Goal: Task Accomplishment & Management: Manage account settings

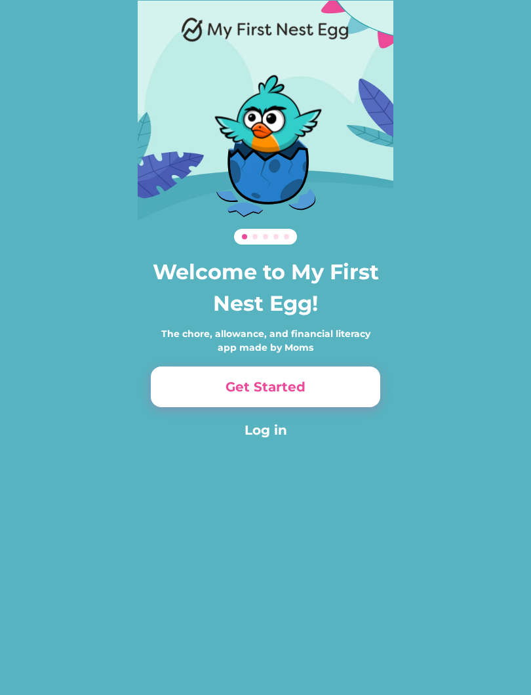
click at [283, 427] on button "Log in" at bounding box center [265, 430] width 229 height 20
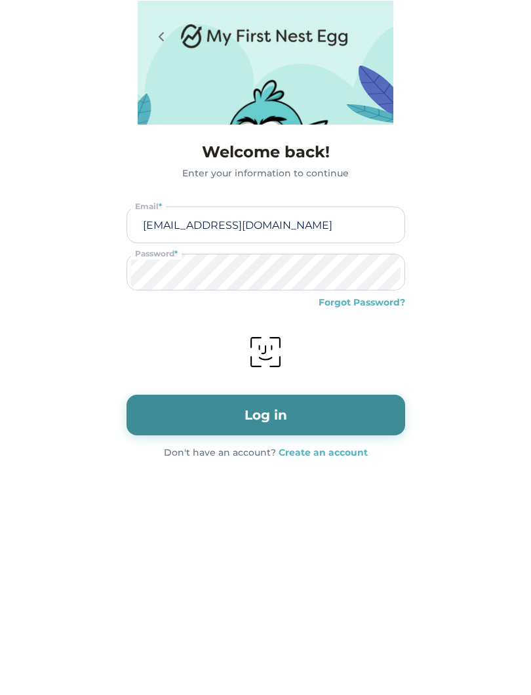
click at [267, 345] on img at bounding box center [265, 352] width 33 height 33
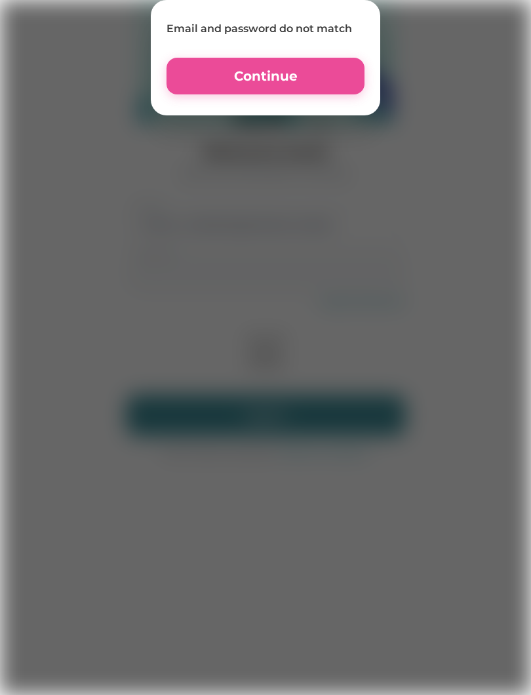
click at [333, 93] on button "Continue" at bounding box center [266, 76] width 198 height 37
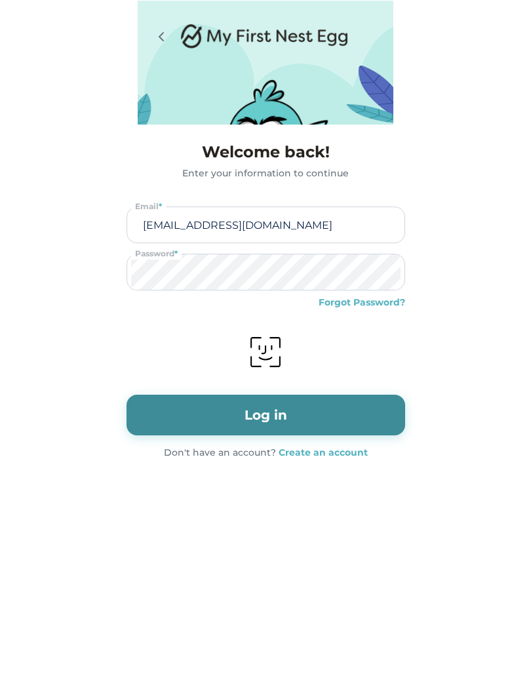
click at [269, 351] on img at bounding box center [265, 352] width 33 height 33
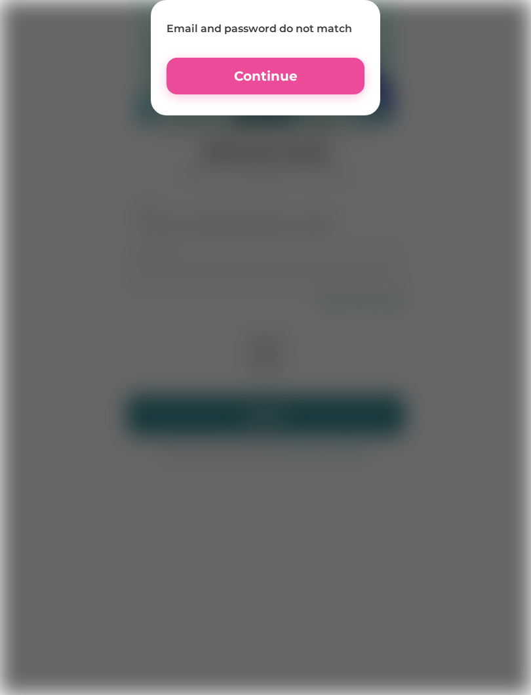
click at [322, 85] on button "Continue" at bounding box center [266, 76] width 198 height 37
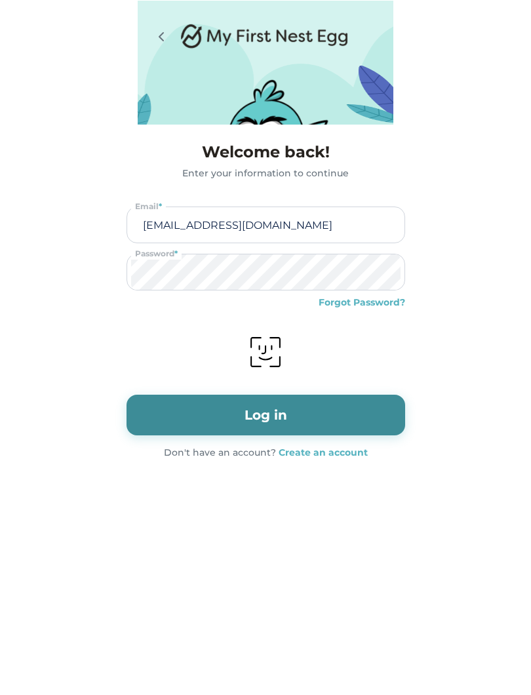
click at [265, 360] on img at bounding box center [265, 352] width 33 height 33
click at [267, 346] on img at bounding box center [265, 352] width 33 height 33
click at [272, 345] on img at bounding box center [265, 352] width 33 height 33
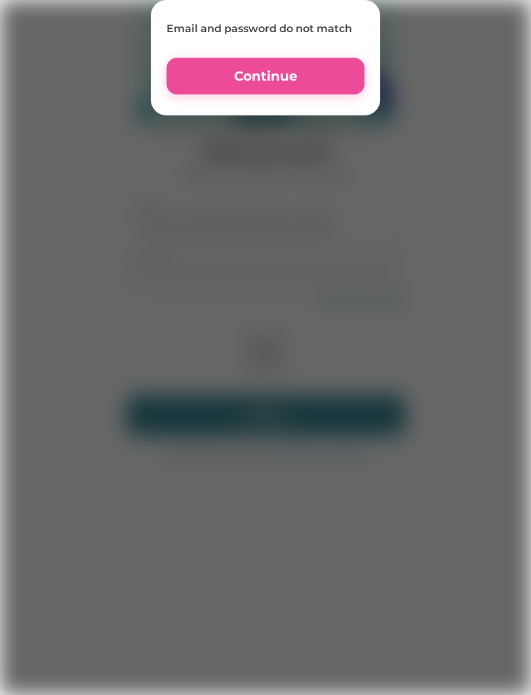
click at [323, 94] on button "Continue" at bounding box center [266, 76] width 198 height 37
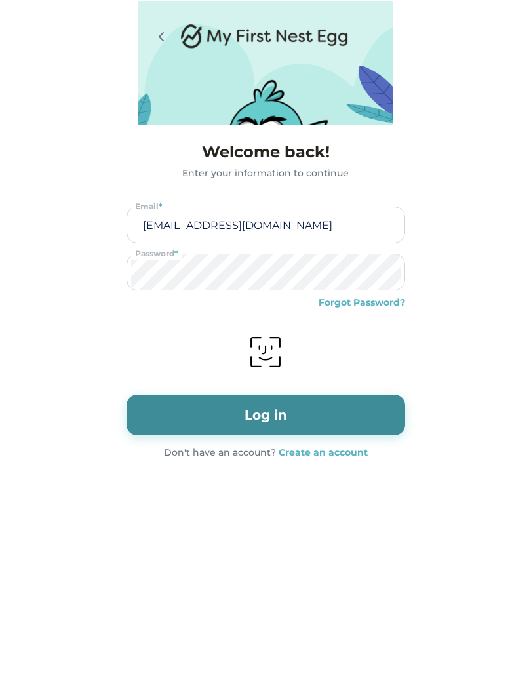
click at [258, 357] on img at bounding box center [265, 352] width 33 height 33
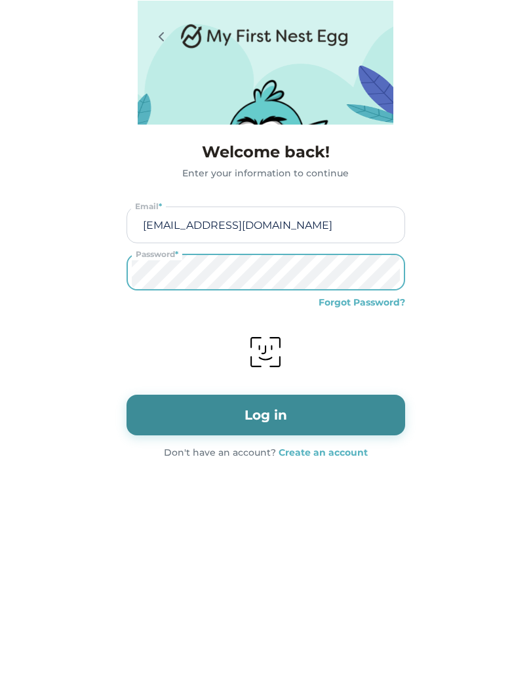
click at [269, 342] on img at bounding box center [265, 352] width 33 height 33
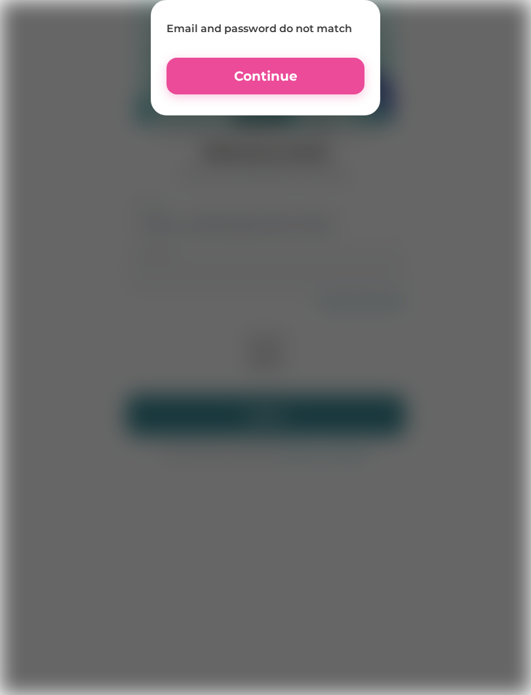
click at [362, 91] on button "Continue" at bounding box center [266, 76] width 198 height 37
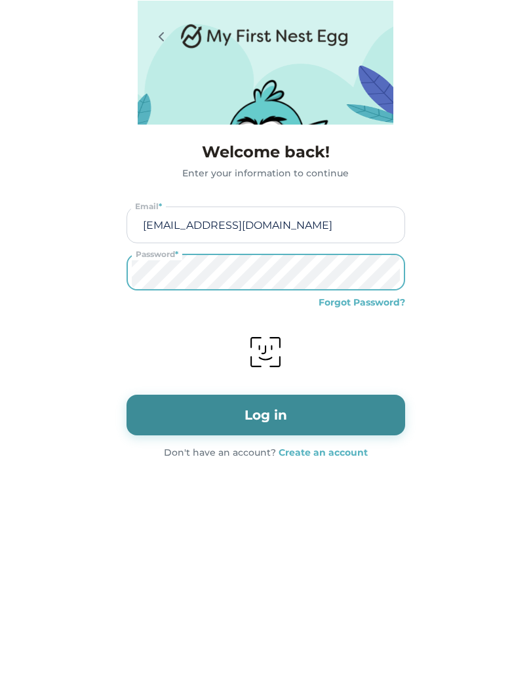
click at [267, 351] on img at bounding box center [265, 352] width 33 height 33
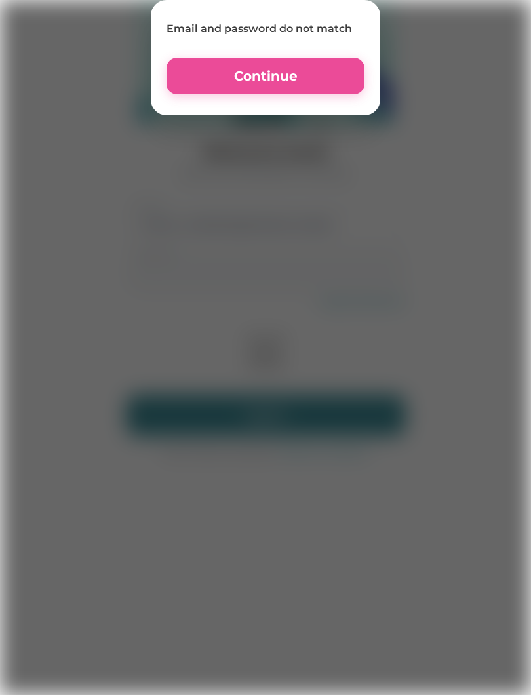
click at [178, 83] on button "Continue" at bounding box center [266, 76] width 198 height 37
